Goal: Task Accomplishment & Management: Complete application form

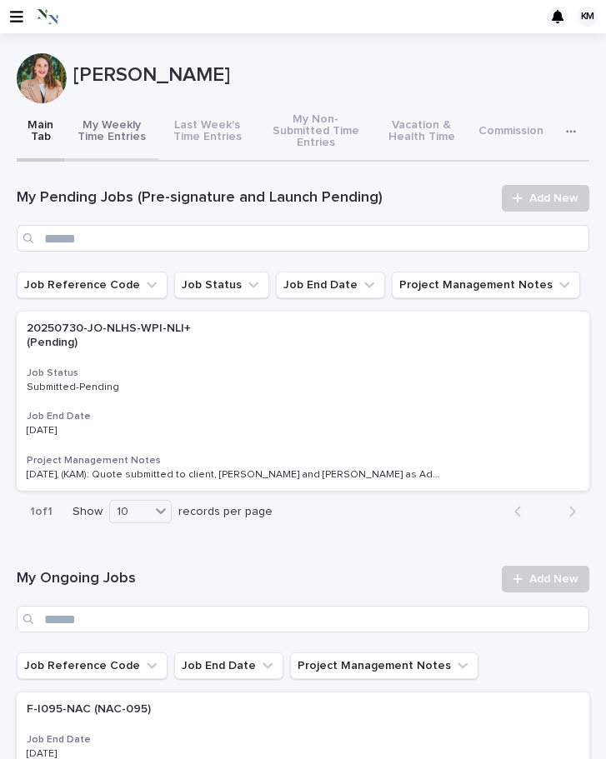
click at [122, 112] on button "My Weekly Time Entries" at bounding box center [110, 132] width 93 height 58
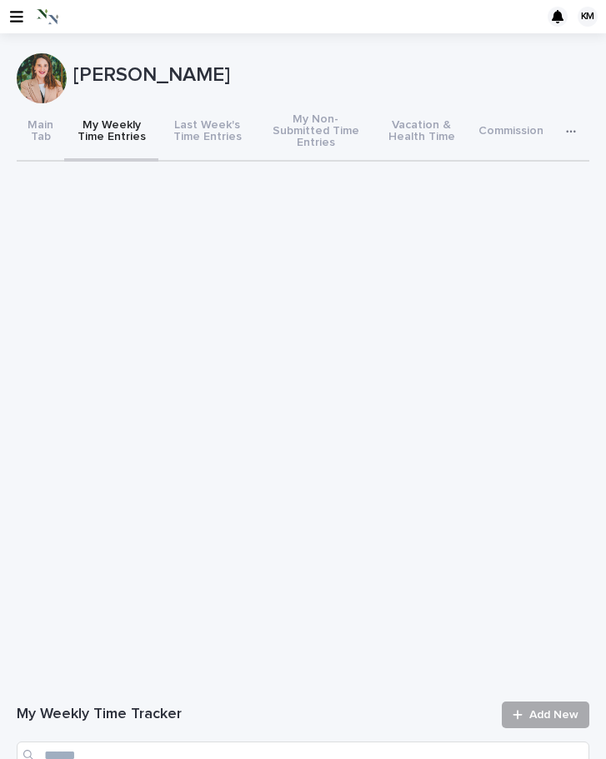
click at [540, 709] on span "Add New" at bounding box center [553, 715] width 49 height 12
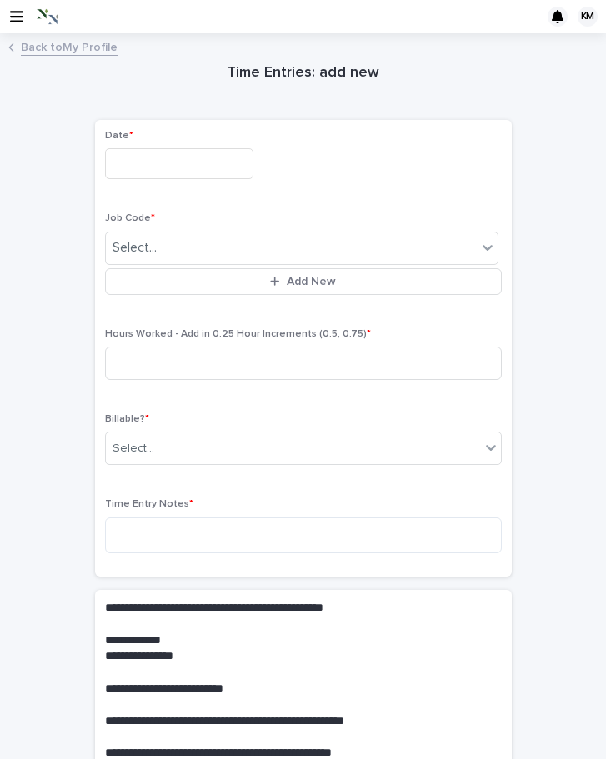
click at [143, 168] on input "text" at bounding box center [179, 163] width 148 height 31
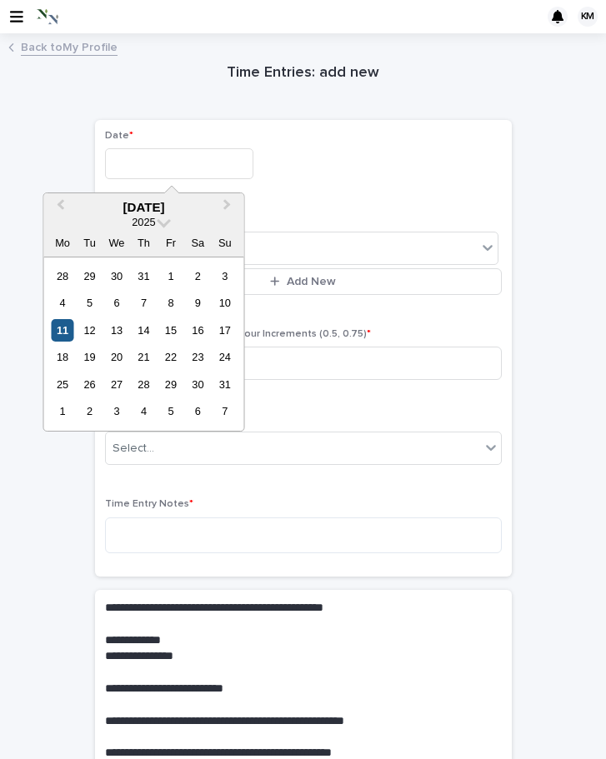
click at [63, 328] on div "11" at bounding box center [62, 330] width 23 height 23
type input "**********"
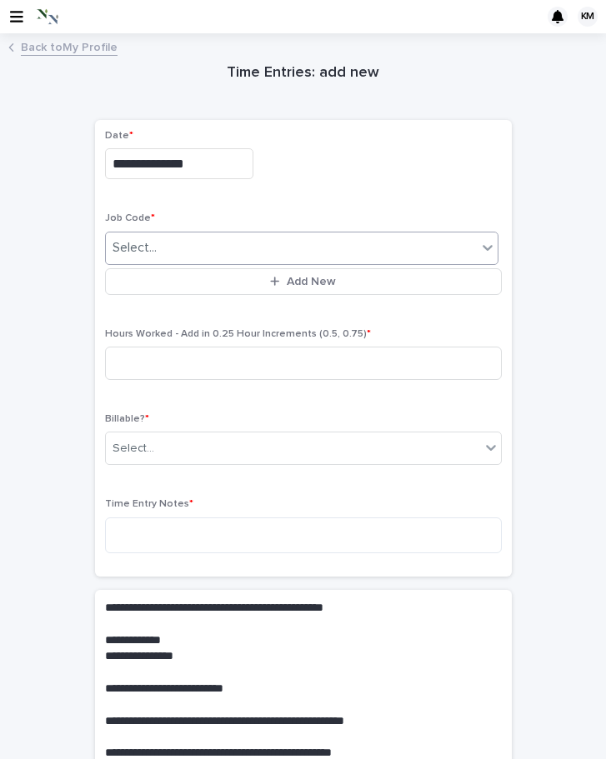
click at [175, 240] on div "Select..." at bounding box center [291, 248] width 371 height 28
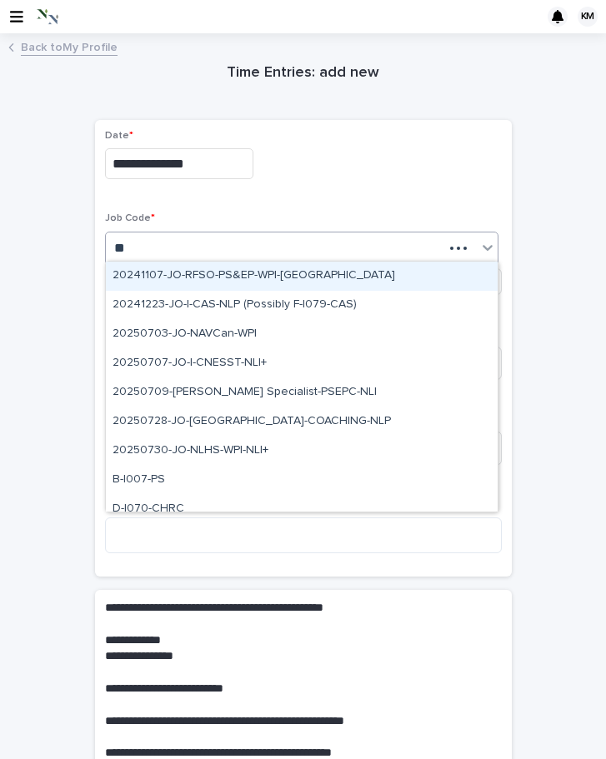
type input "***"
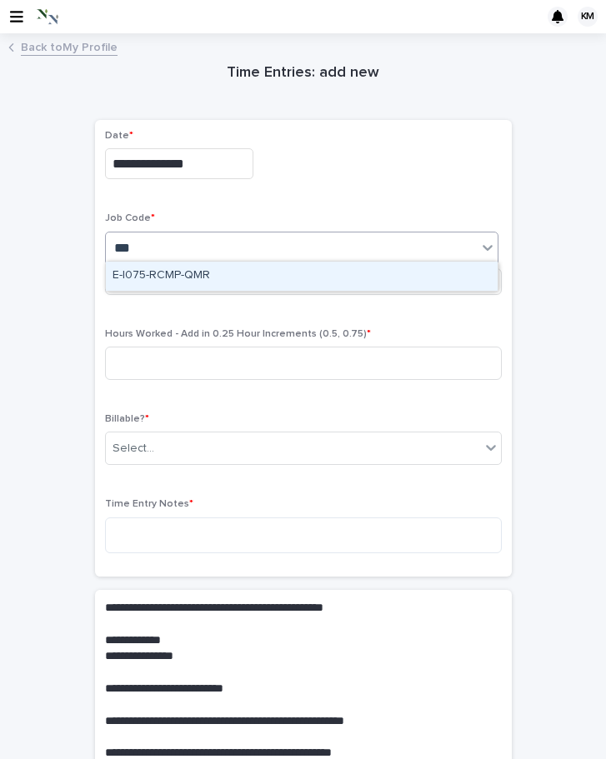
click at [193, 270] on div "E-I075-RCMP-QMR" at bounding box center [302, 276] width 392 height 29
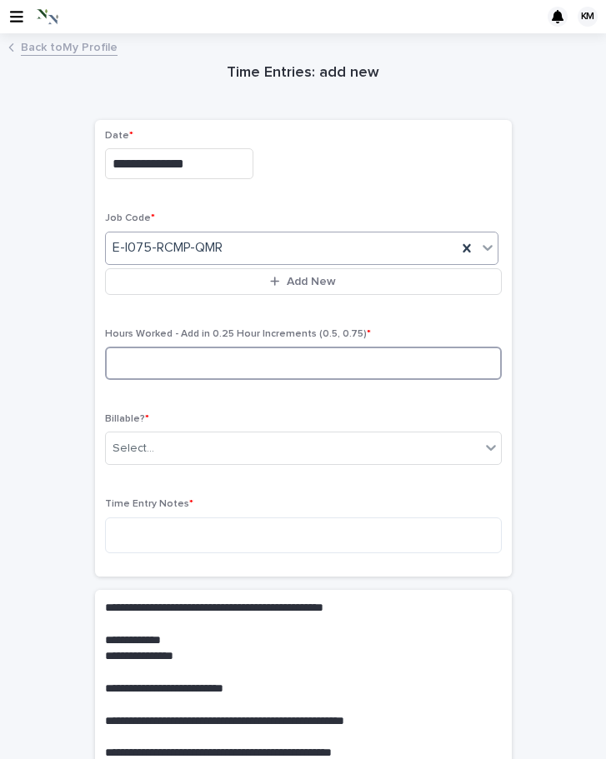
click at [171, 358] on input at bounding box center [303, 363] width 397 height 33
type input "***"
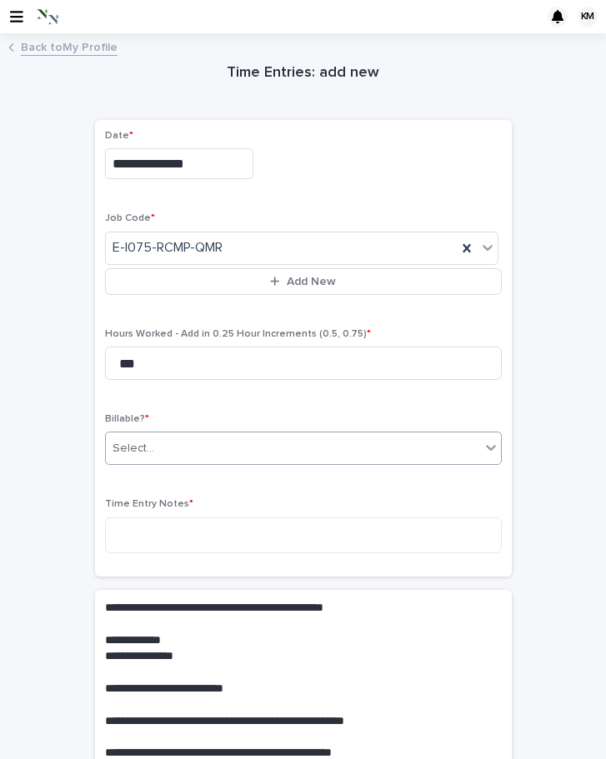
click at [159, 442] on div "Select..." at bounding box center [293, 449] width 374 height 28
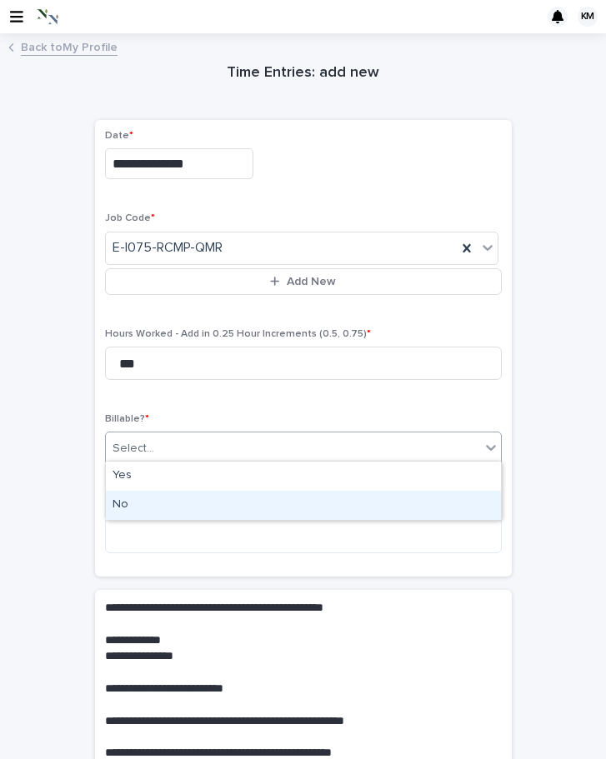
click at [143, 500] on div "No" at bounding box center [303, 505] width 395 height 29
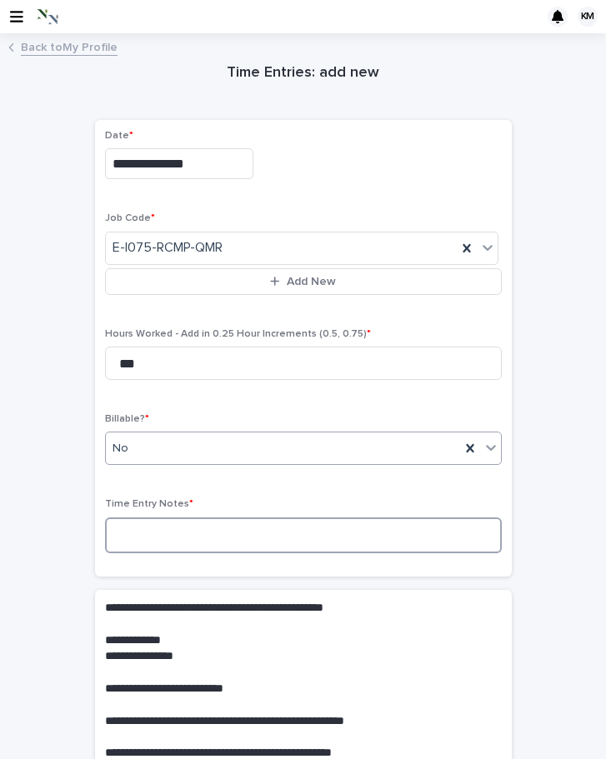
click at [143, 530] on textarea at bounding box center [303, 536] width 397 height 36
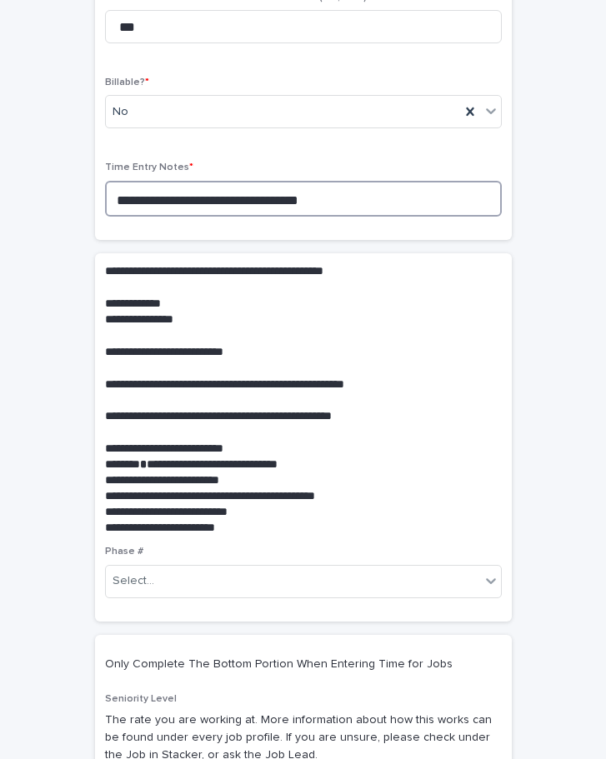
scroll to position [408, 0]
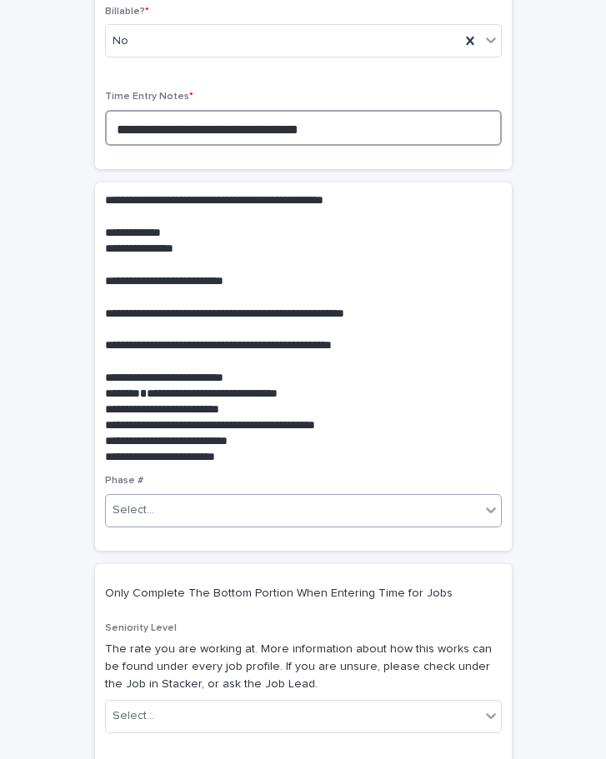
type textarea "**********"
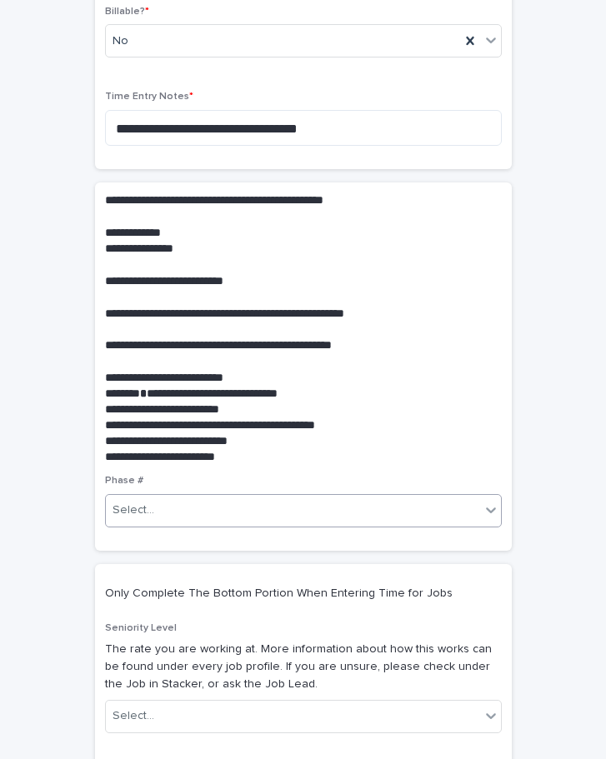
click at [144, 502] on div "Select..." at bounding box center [134, 511] width 42 height 18
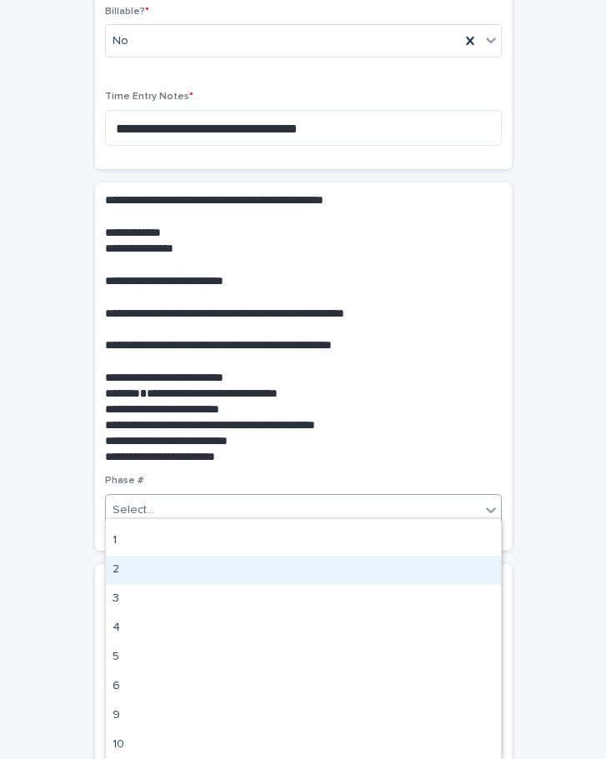
scroll to position [22, 0]
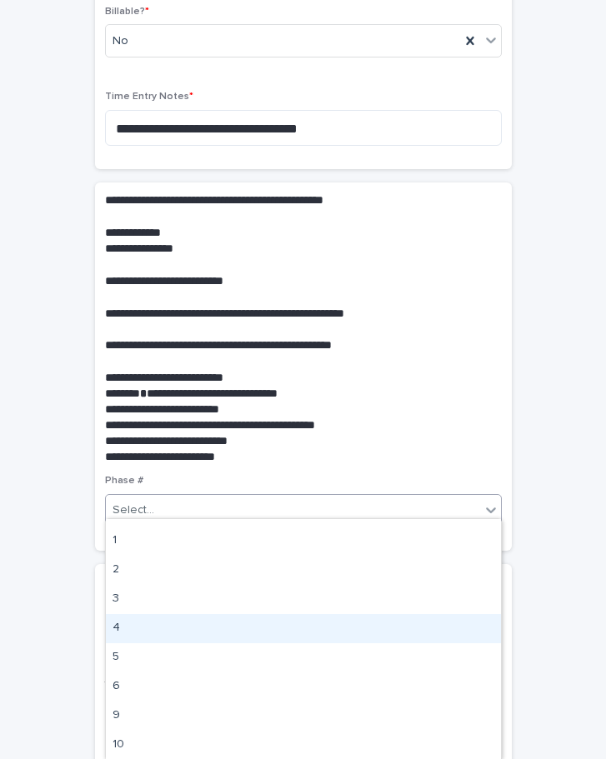
click at [154, 629] on div "4" at bounding box center [303, 628] width 395 height 29
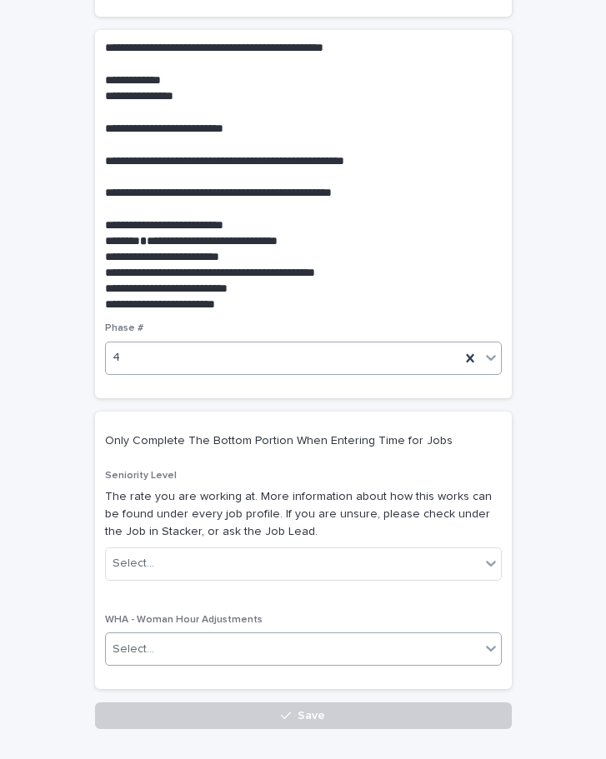
scroll to position [563, 0]
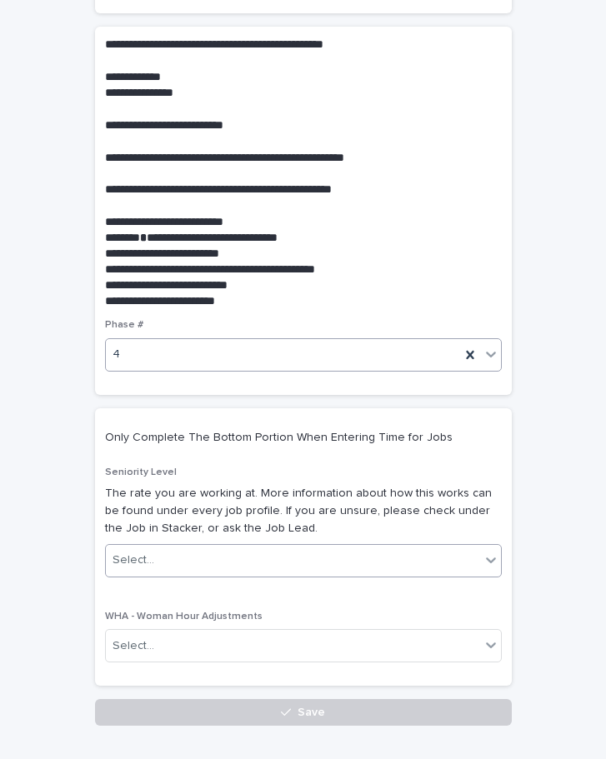
click at [142, 557] on div "Select..." at bounding box center [134, 561] width 42 height 18
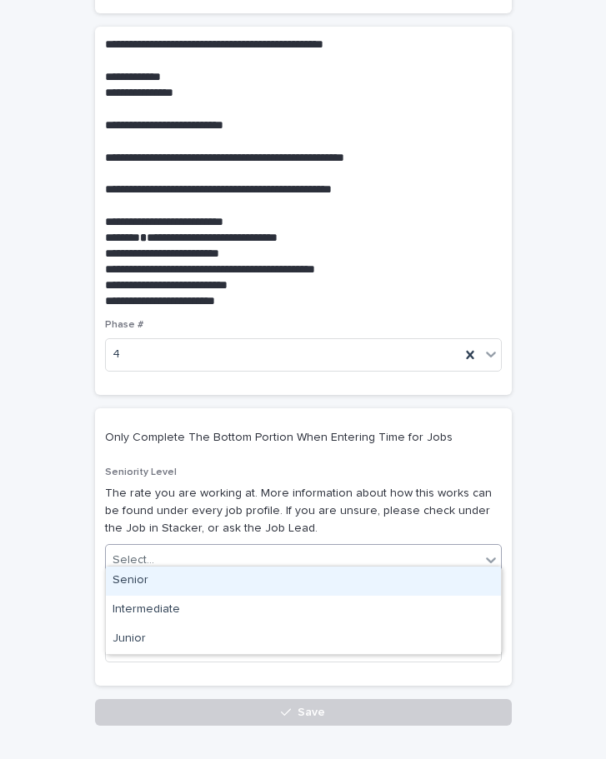
click at [142, 572] on div "Senior" at bounding box center [303, 581] width 395 height 29
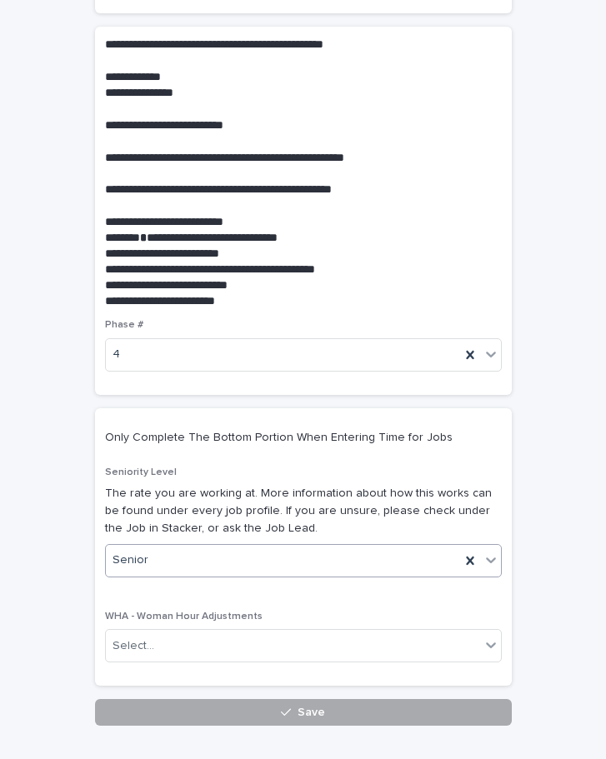
click at [148, 699] on button "Save" at bounding box center [303, 712] width 417 height 27
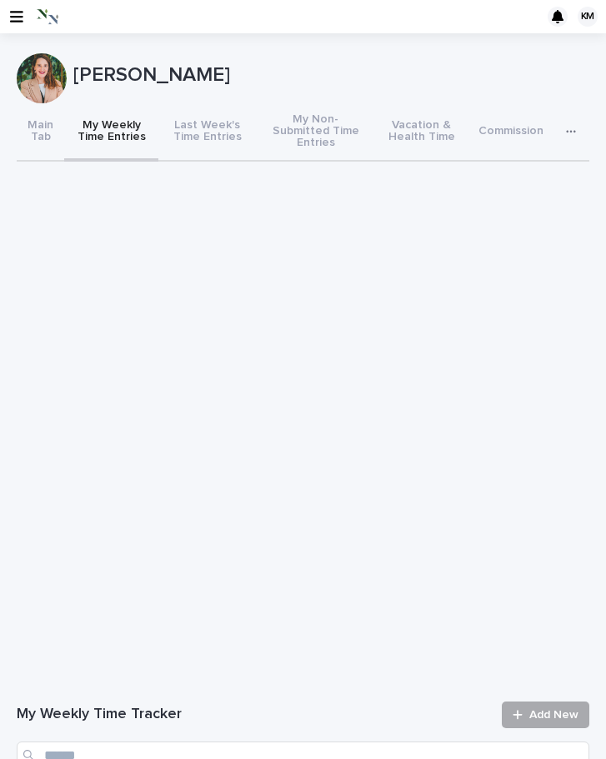
click at [573, 709] on span "Add New" at bounding box center [553, 715] width 49 height 12
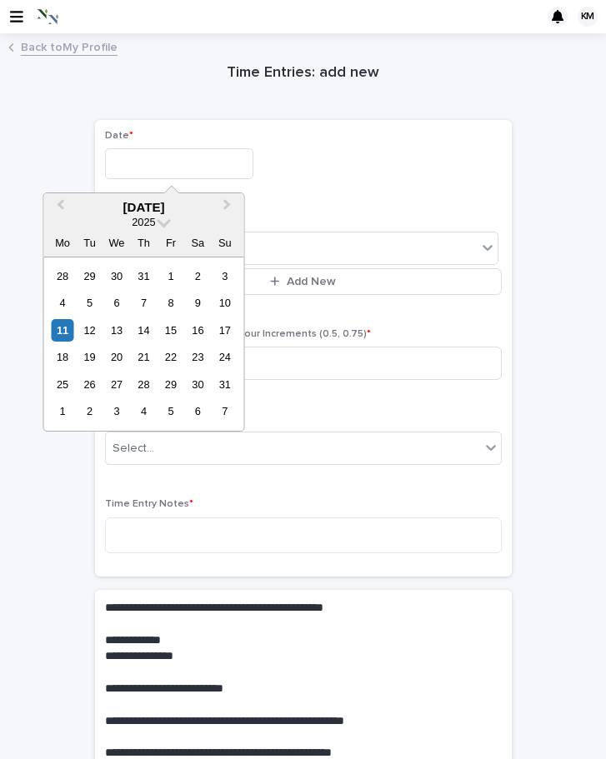
click at [156, 164] on input "text" at bounding box center [179, 163] width 148 height 31
click at [67, 326] on div "11" at bounding box center [62, 330] width 23 height 23
type input "**********"
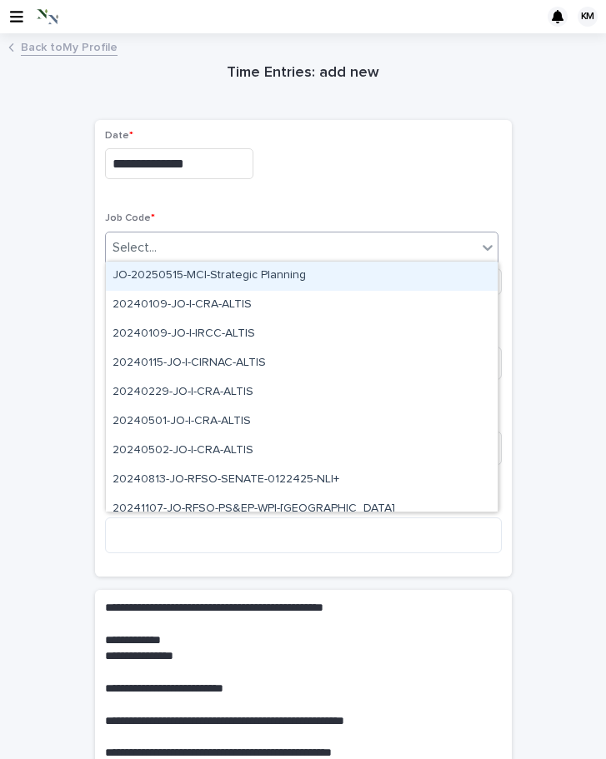
click at [198, 234] on div "Select..." at bounding box center [291, 248] width 371 height 28
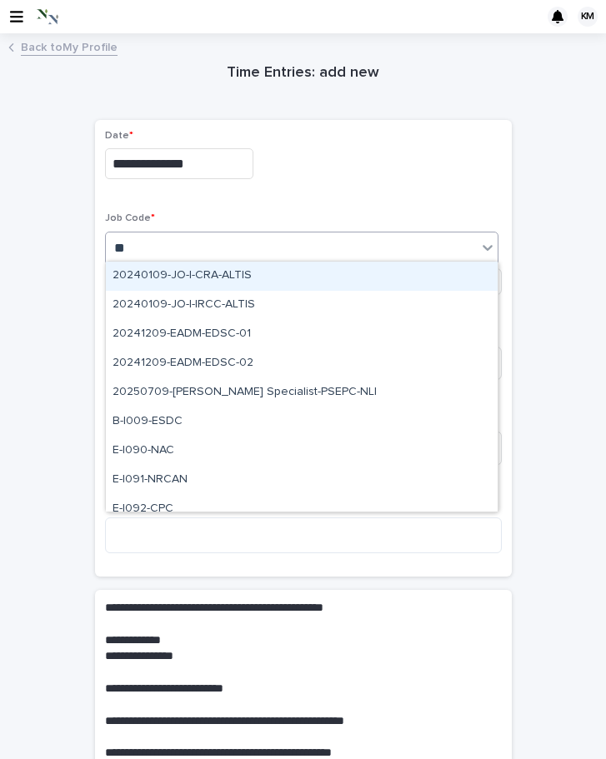
type input "***"
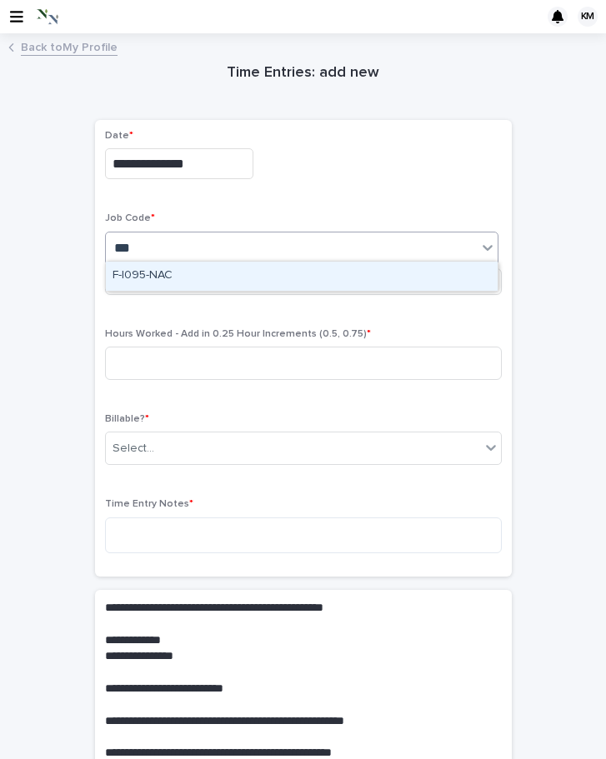
click at [164, 271] on div "F-I095-NAC" at bounding box center [302, 276] width 392 height 29
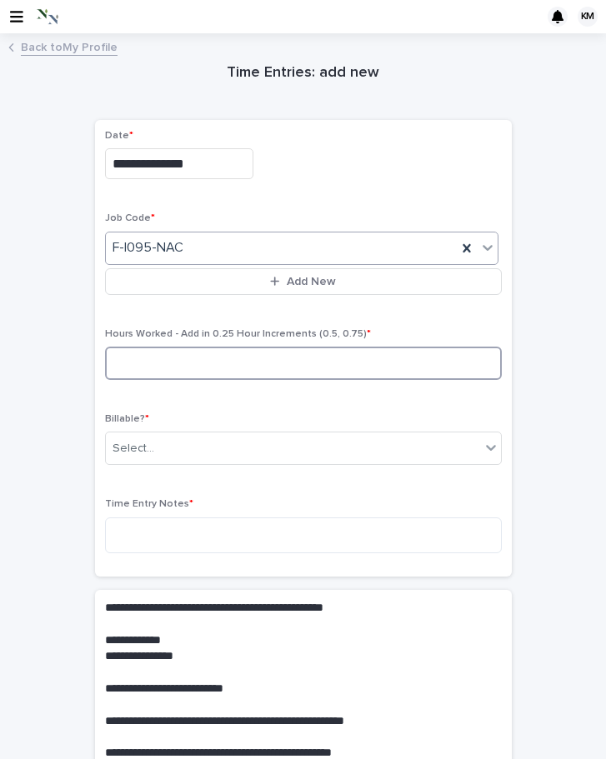
click at [153, 366] on input at bounding box center [303, 363] width 397 height 33
type input "*"
click at [143, 443] on div "Select..." at bounding box center [134, 449] width 42 height 18
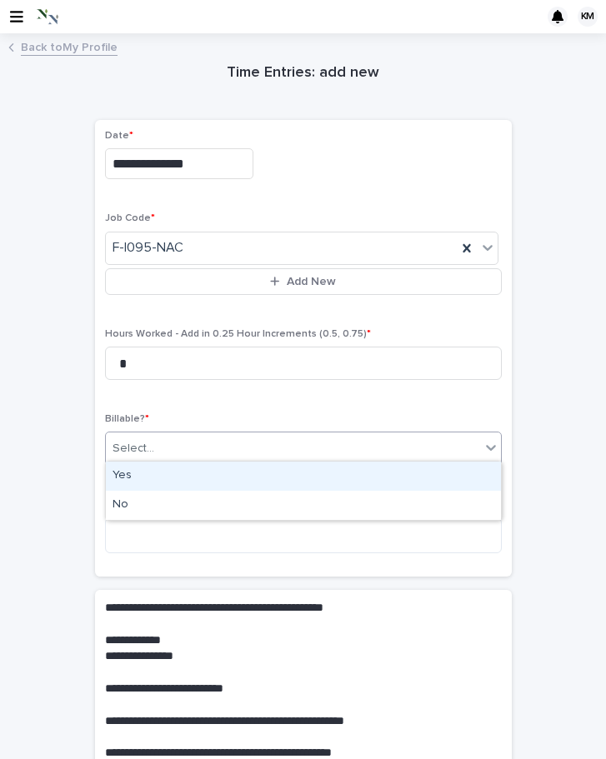
click at [140, 473] on div "Yes" at bounding box center [303, 476] width 395 height 29
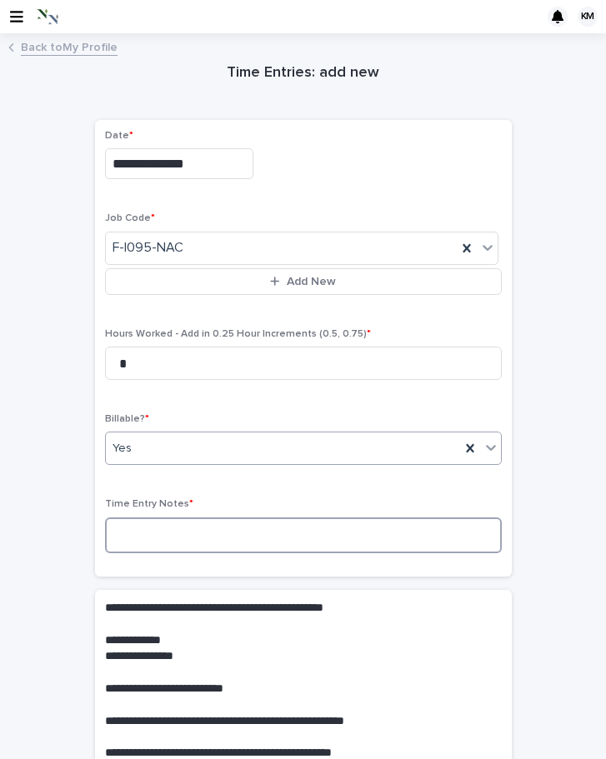
click at [132, 528] on textarea at bounding box center [303, 536] width 397 height 36
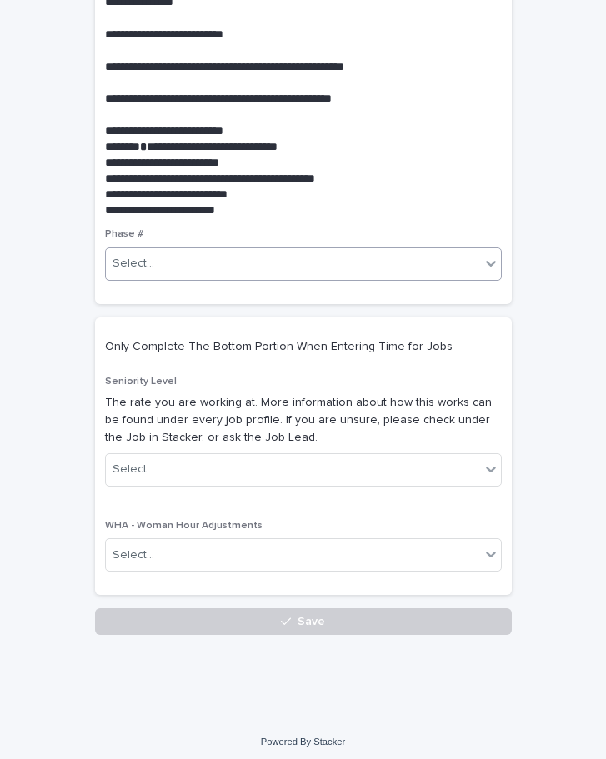
type textarea "**********"
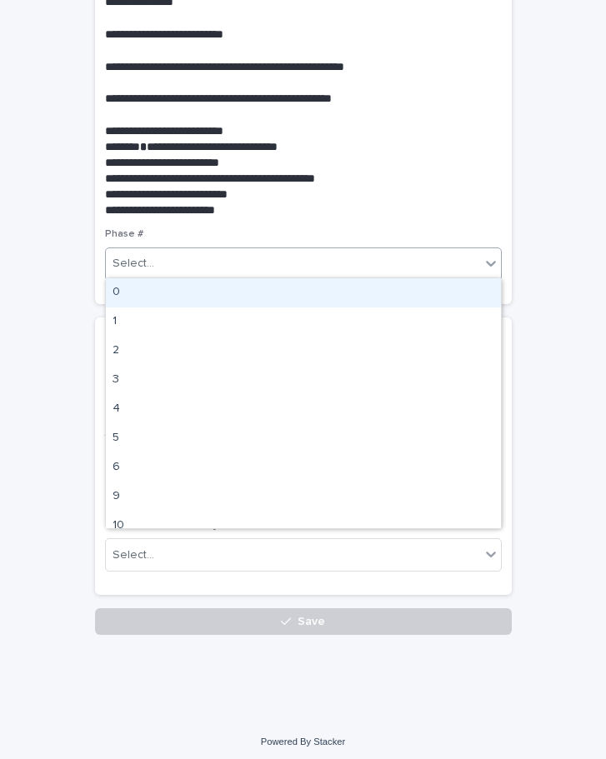
click at [178, 261] on div "Select..." at bounding box center [293, 264] width 374 height 28
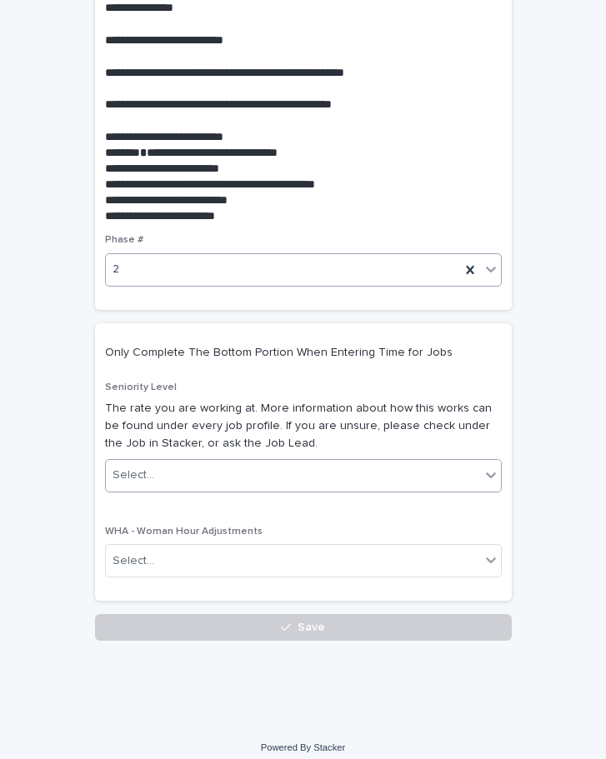
click at [139, 467] on div "Select..." at bounding box center [134, 476] width 42 height 18
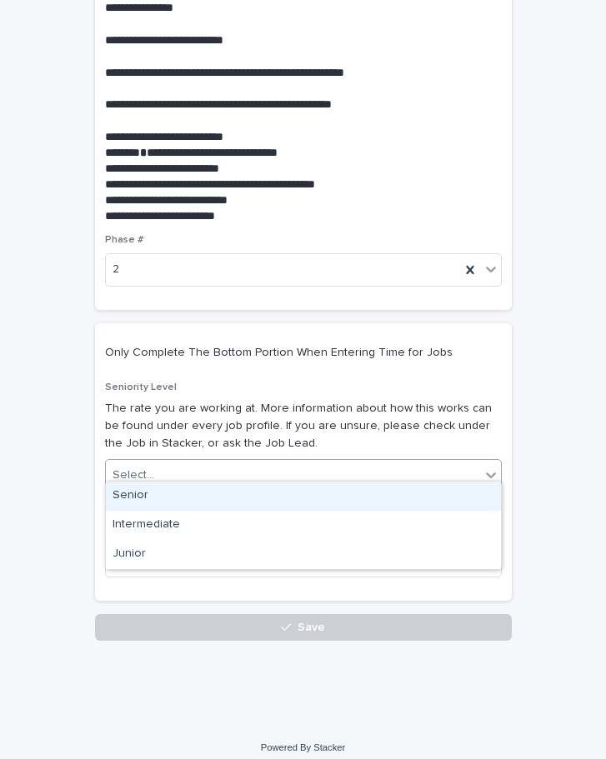
click at [136, 498] on div "Senior" at bounding box center [303, 496] width 395 height 29
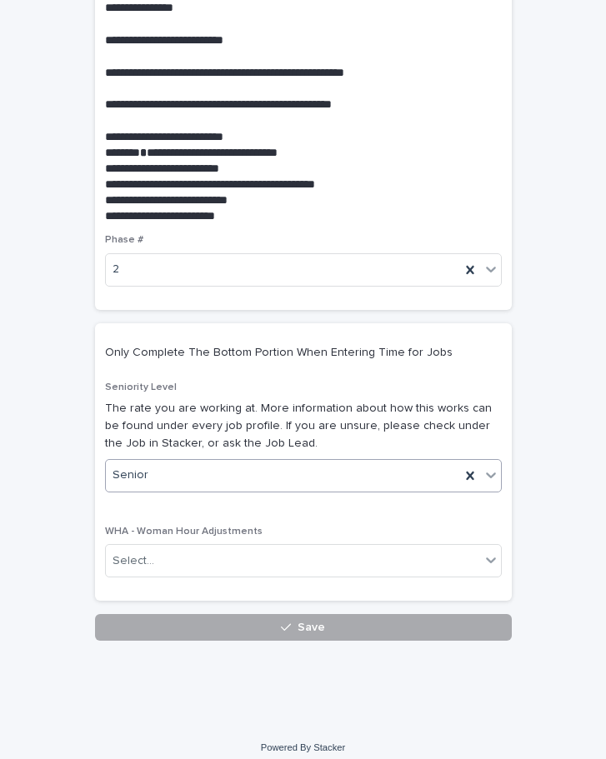
click at [160, 614] on button "Save" at bounding box center [303, 627] width 417 height 27
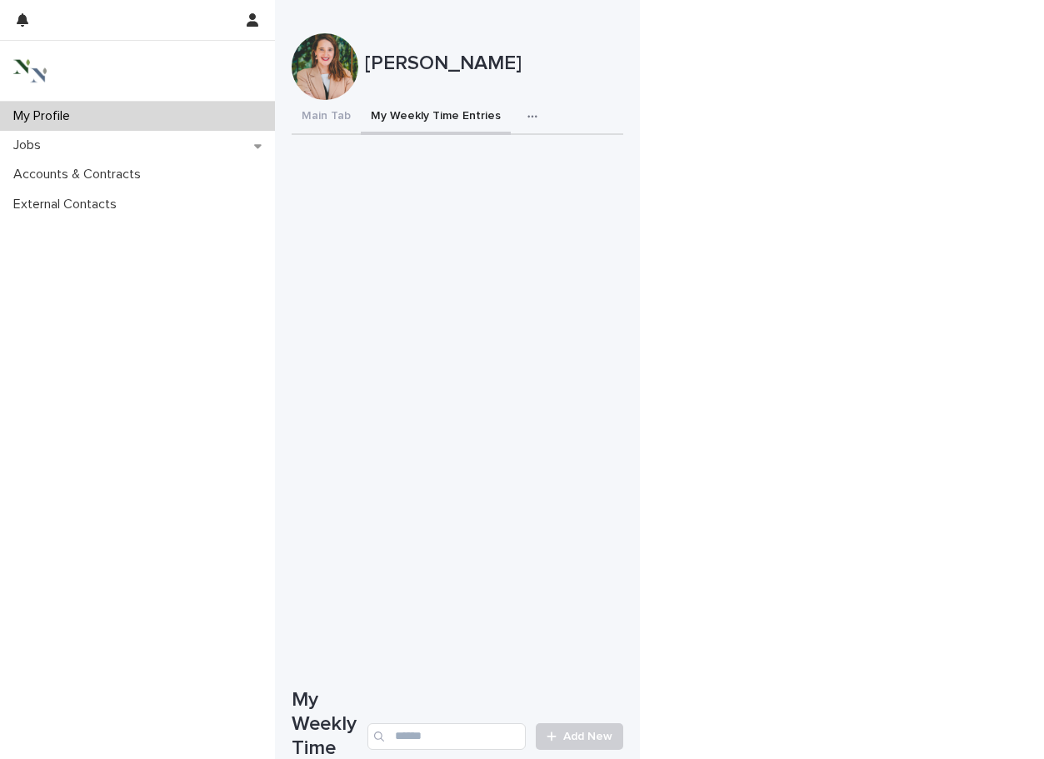
click at [601, 103] on div "Main Tab My Weekly Time Entries Last Week's Time Entries My Non-Submitted Time …" at bounding box center [458, 117] width 332 height 35
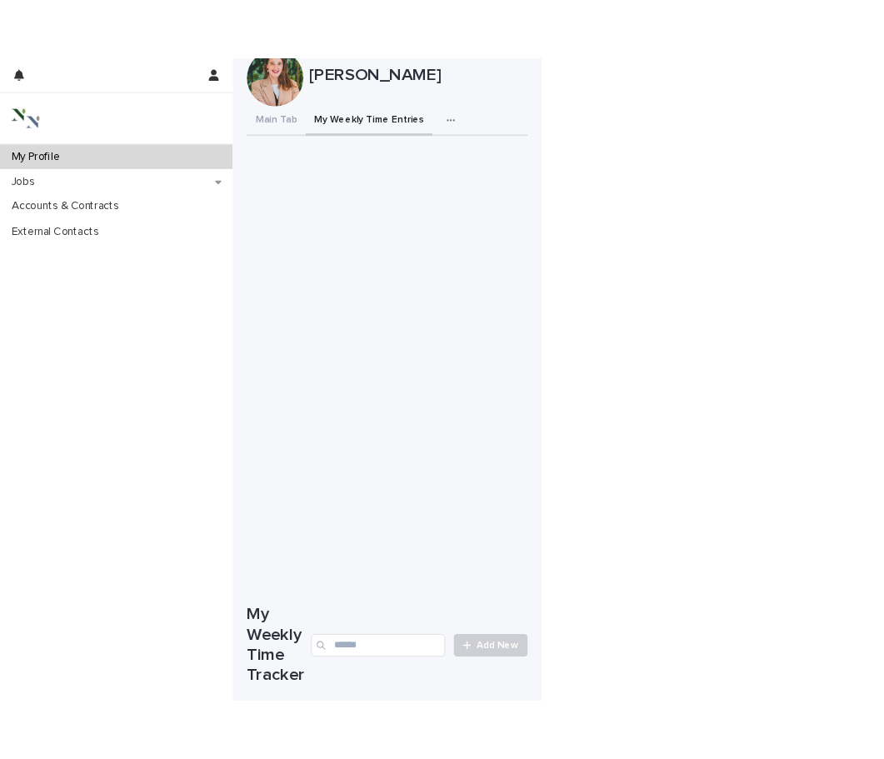
scroll to position [48, 0]
